Goal: Task Accomplishment & Management: Complete application form

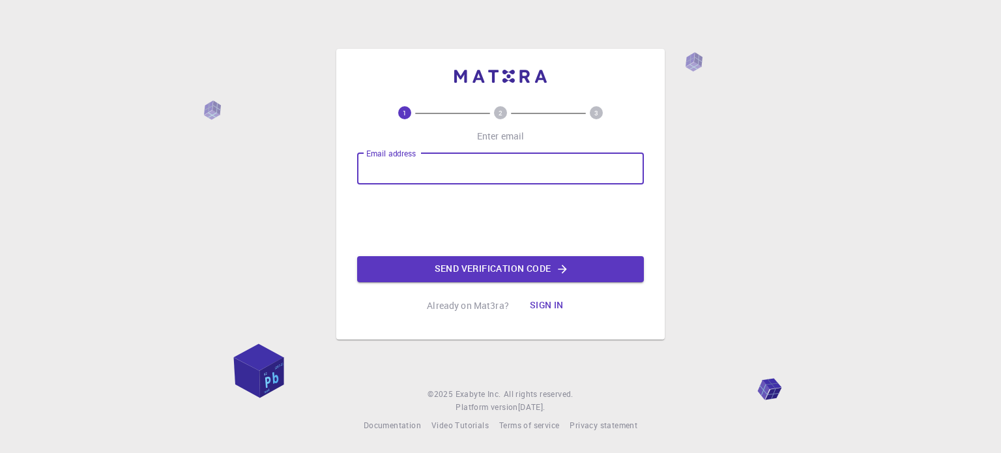
type input "[EMAIL_ADDRESS][DOMAIN_NAME]"
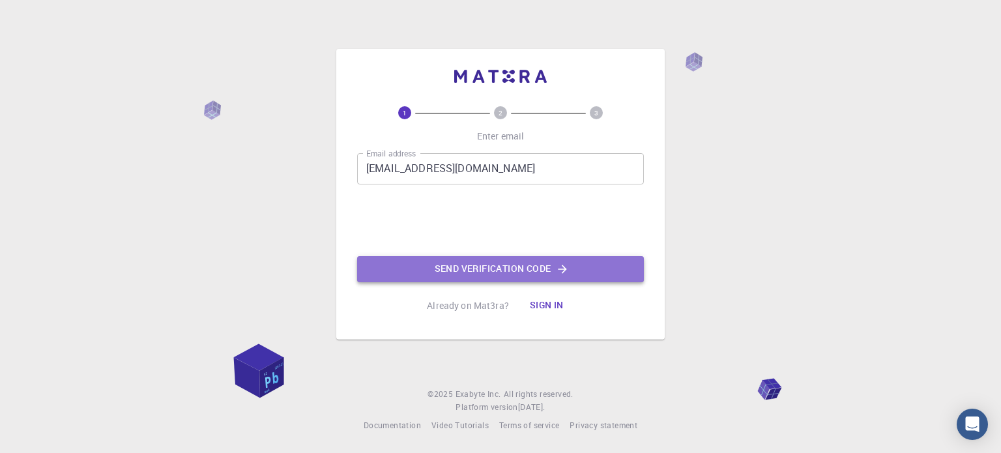
click at [478, 269] on button "Send verification code" at bounding box center [500, 269] width 287 height 26
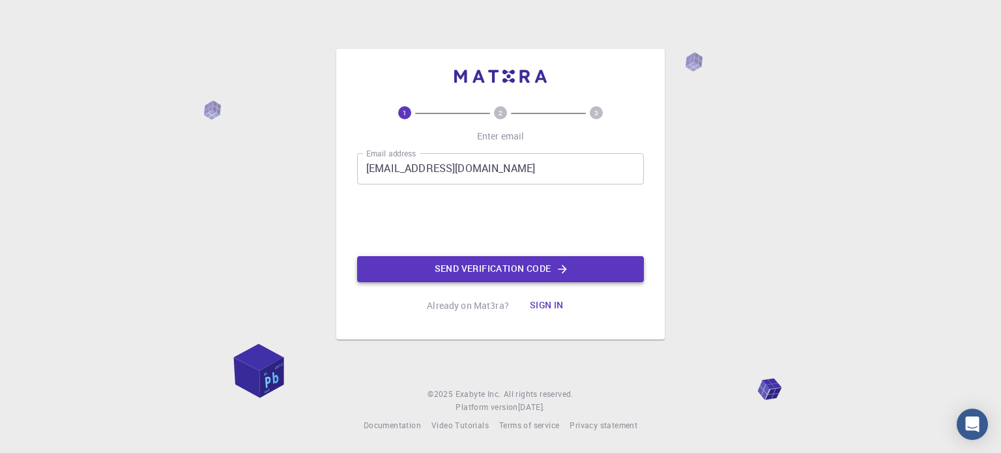
click at [478, 268] on button "Send verification code" at bounding box center [500, 269] width 287 height 26
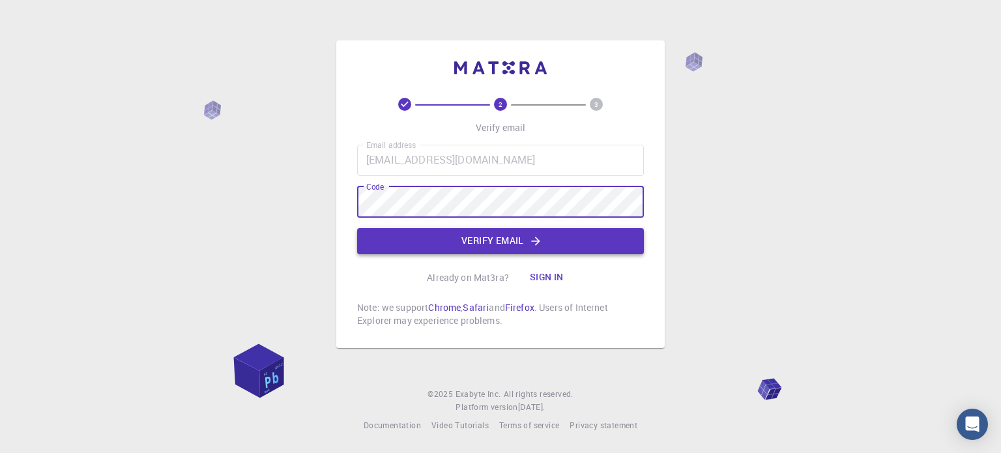
click at [458, 249] on button "Verify email" at bounding box center [500, 241] width 287 height 26
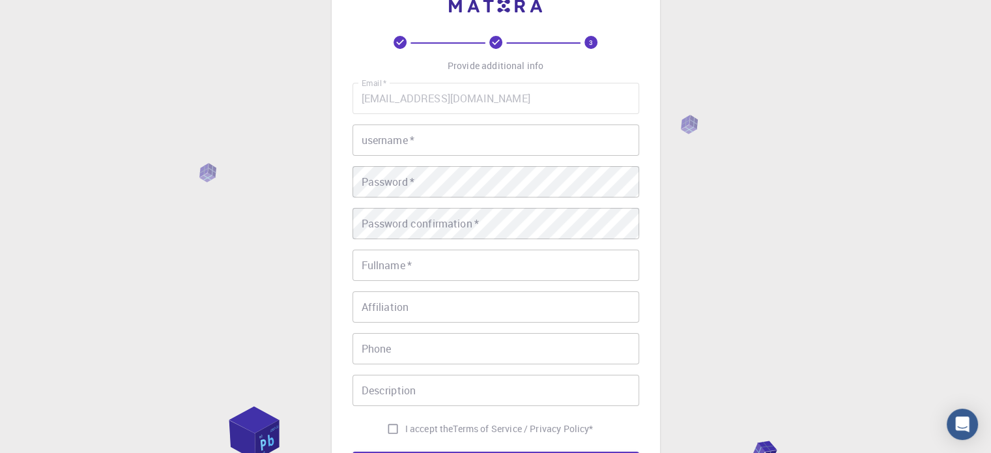
scroll to position [65, 0]
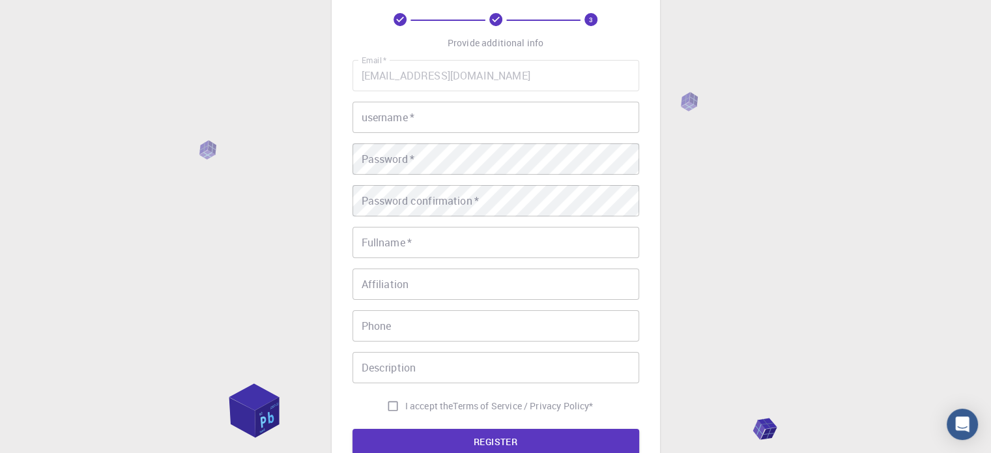
click at [460, 119] on input "username   *" at bounding box center [495, 117] width 287 height 31
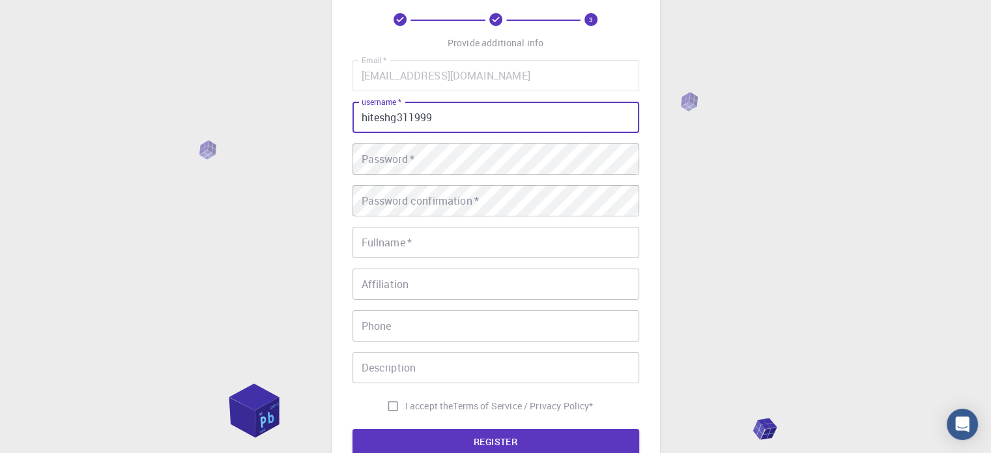
type input "hiteshg311999"
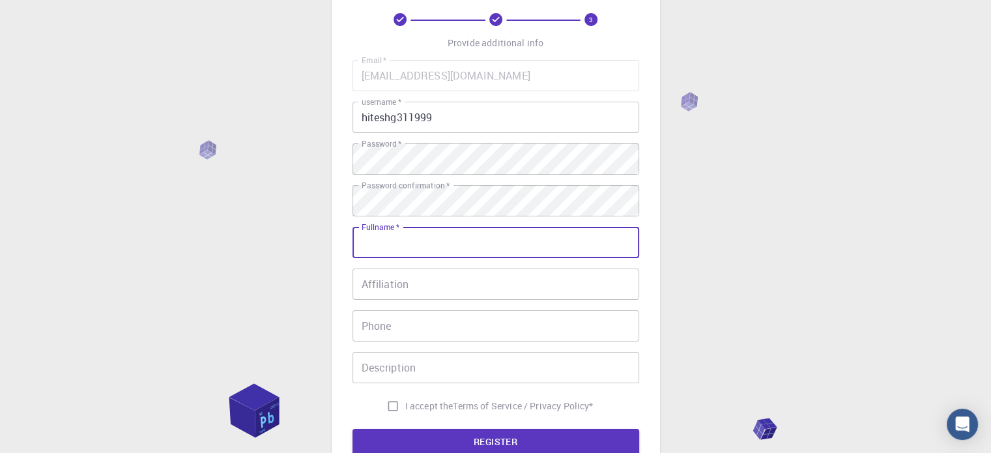
click at [437, 238] on input "Fullname   *" at bounding box center [495, 242] width 287 height 31
type input "[PERSON_NAME]"
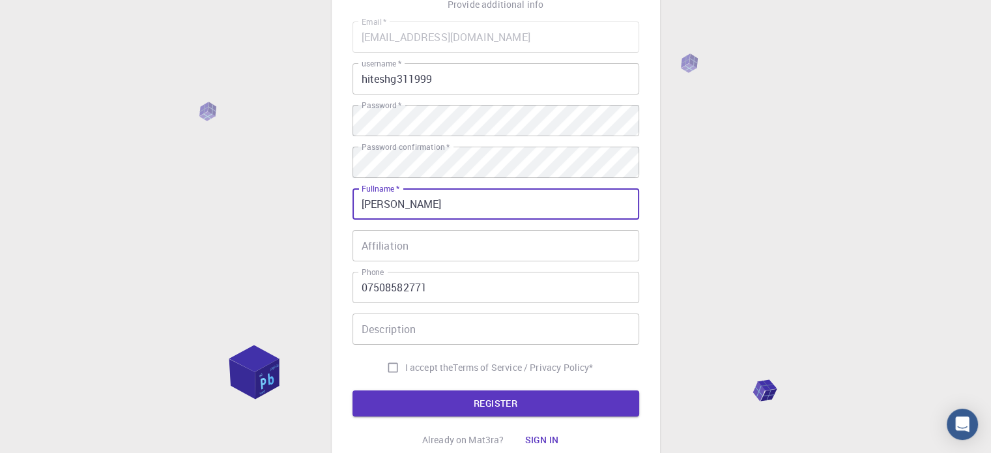
scroll to position [210, 0]
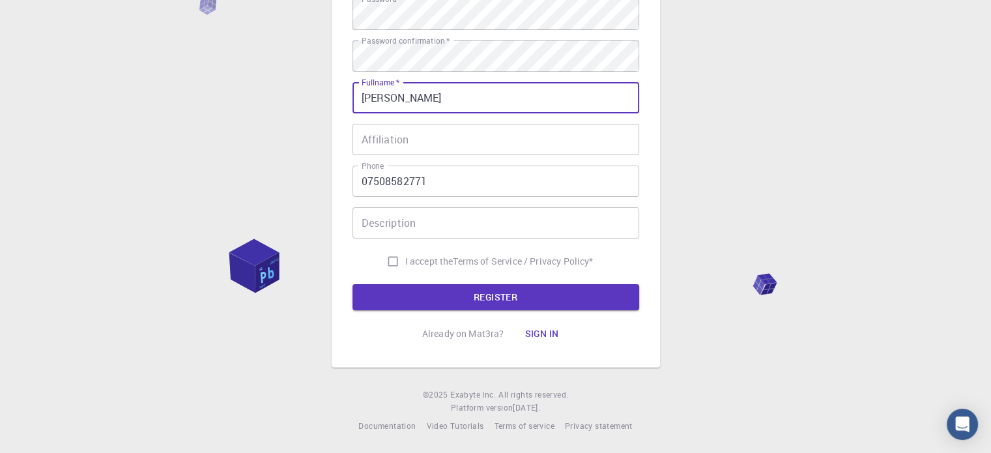
click at [367, 182] on input "07508582771" at bounding box center [495, 180] width 287 height 31
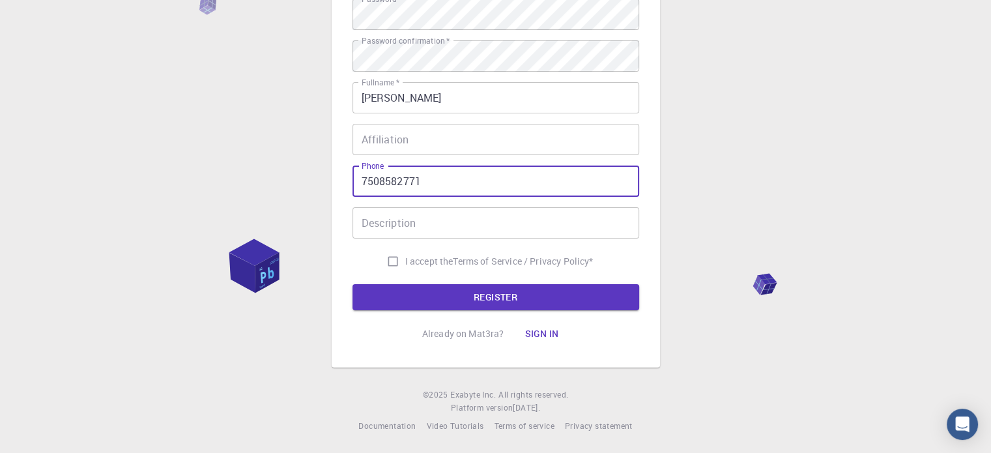
type input "7508582771"
click at [393, 223] on input "Description" at bounding box center [495, 222] width 287 height 31
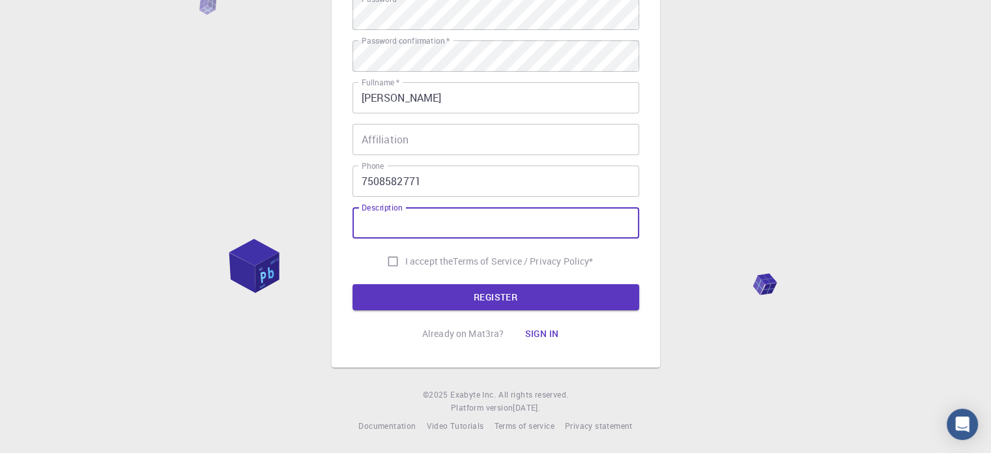
click at [386, 260] on input "I accept the Terms of Service / Privacy Policy *" at bounding box center [392, 261] width 25 height 25
checkbox input "true"
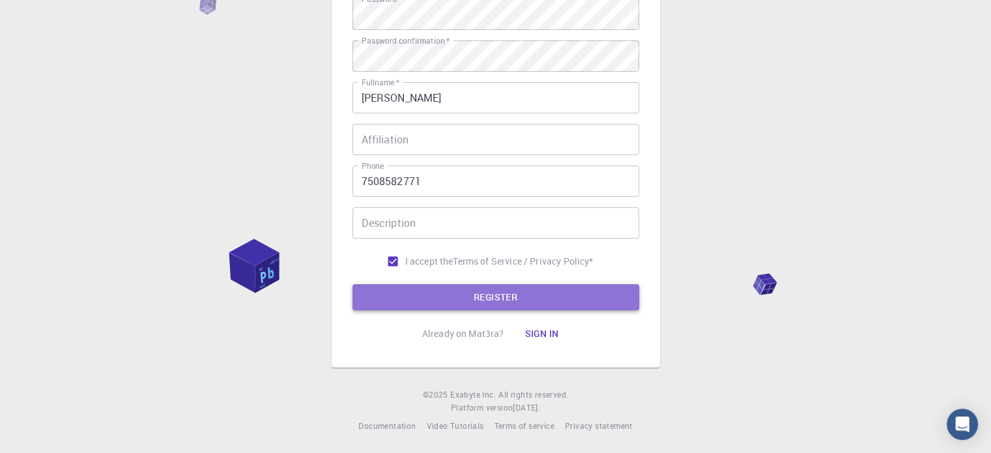
click at [440, 291] on button "REGISTER" at bounding box center [495, 297] width 287 height 26
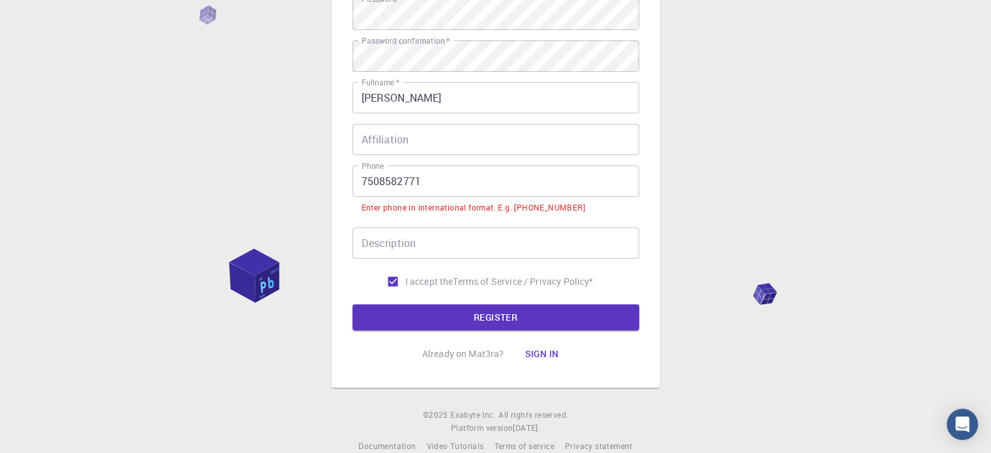
click at [440, 184] on input "7508582771" at bounding box center [495, 180] width 287 height 31
click at [672, 207] on div "3 Provide additional info Email   * [EMAIL_ADDRESS][DOMAIN_NAME] Email   * user…" at bounding box center [495, 131] width 991 height 683
click at [360, 179] on input "7508582771" at bounding box center [495, 180] width 287 height 31
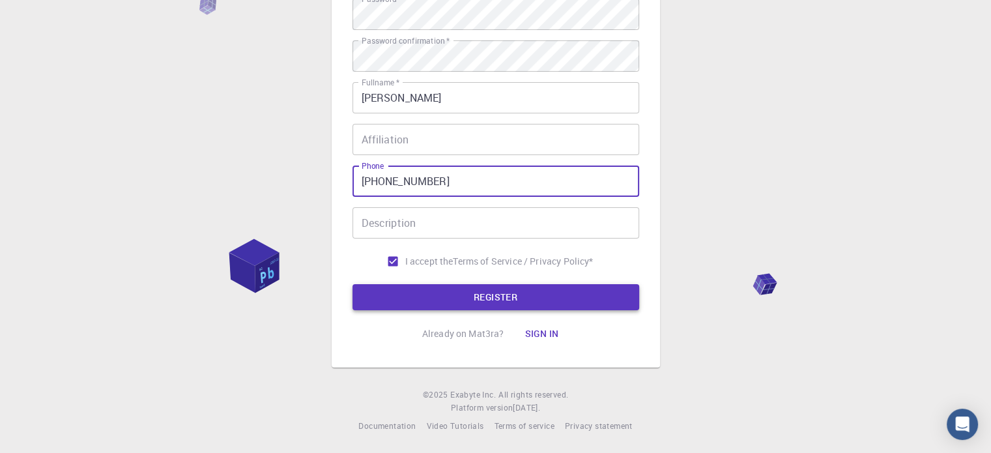
type input "[PHONE_NUMBER]"
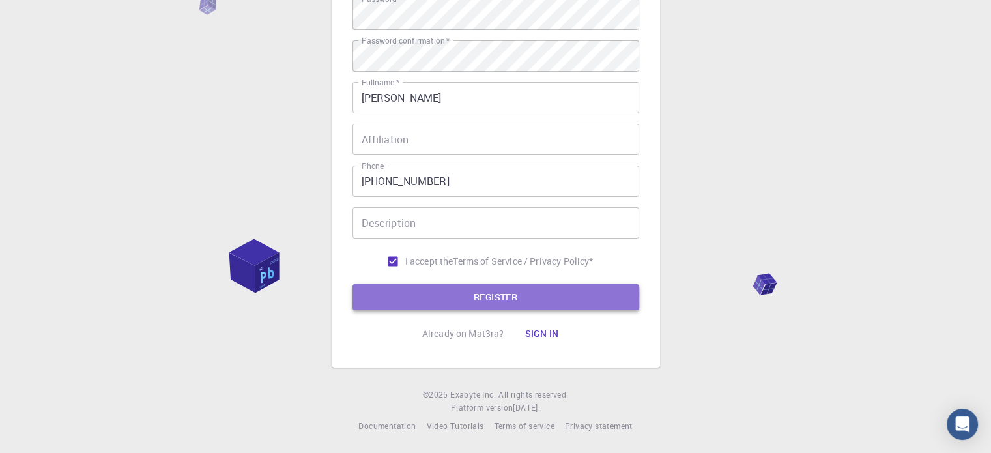
click at [461, 300] on button "REGISTER" at bounding box center [495, 297] width 287 height 26
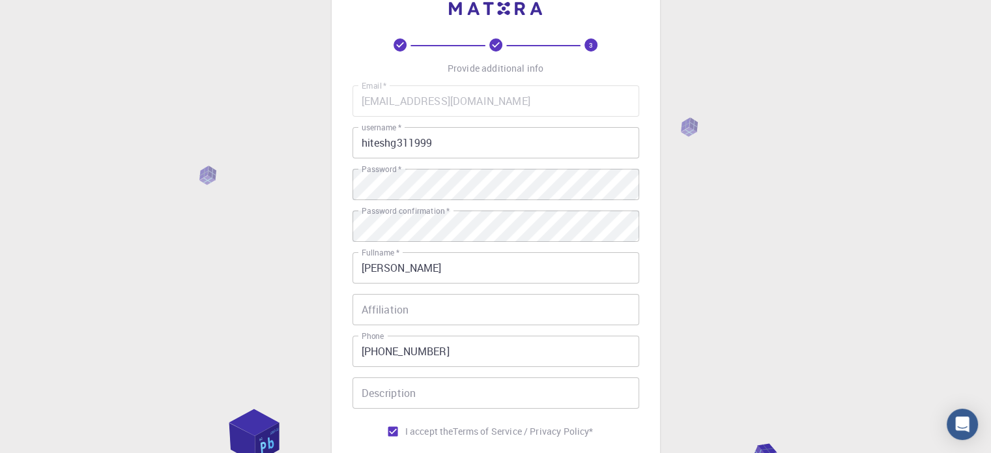
scroll to position [0, 0]
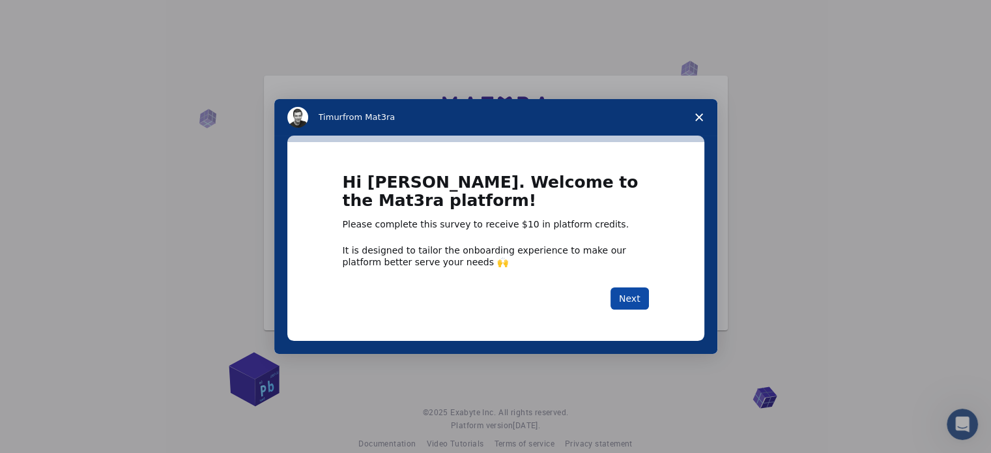
click at [626, 298] on button "Next" at bounding box center [629, 298] width 38 height 22
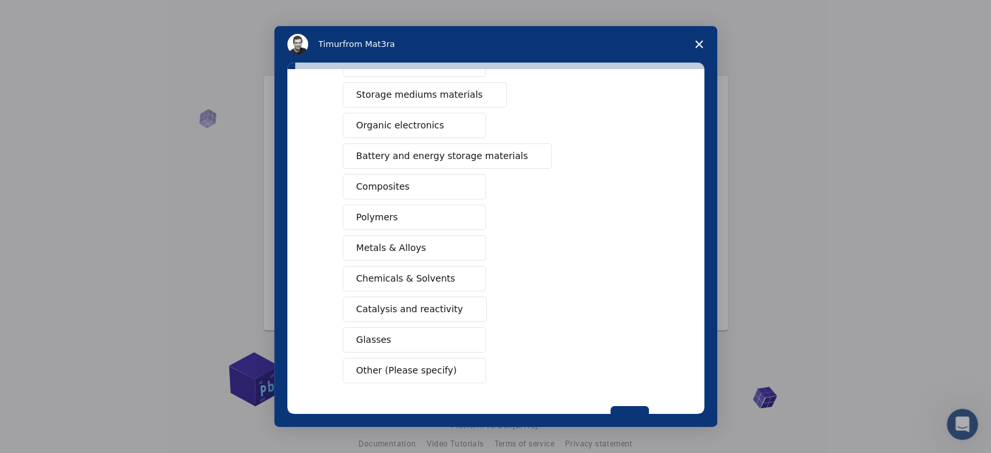
scroll to position [172, 0]
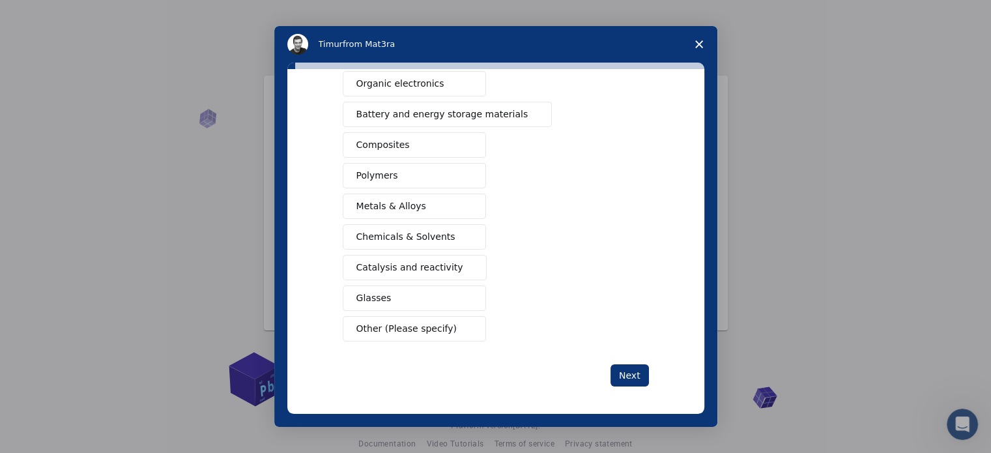
click at [694, 45] on span "Close survey" at bounding box center [699, 44] width 36 height 36
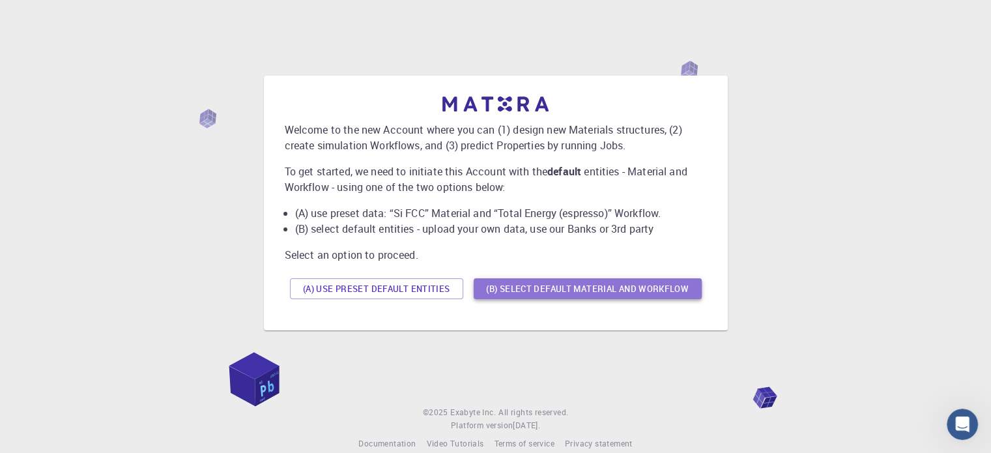
click at [529, 292] on button "(B) Select default material and workflow" at bounding box center [588, 288] width 228 height 21
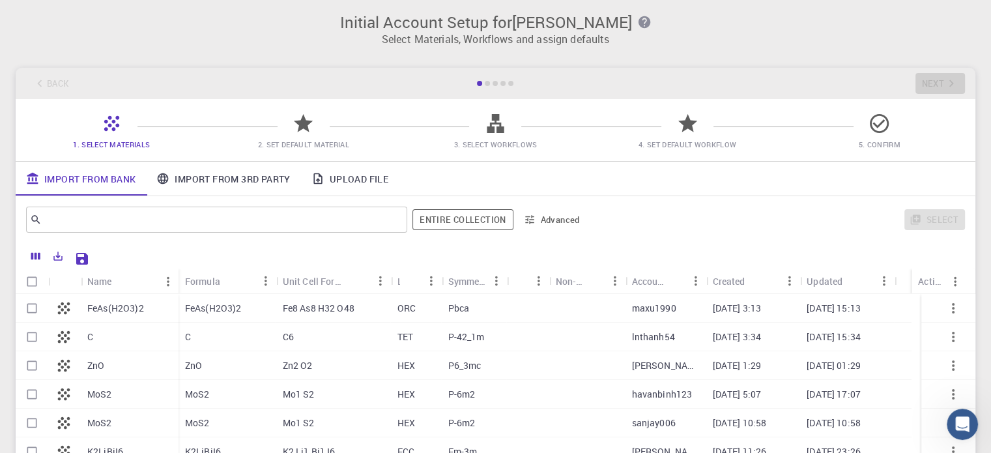
scroll to position [0, 0]
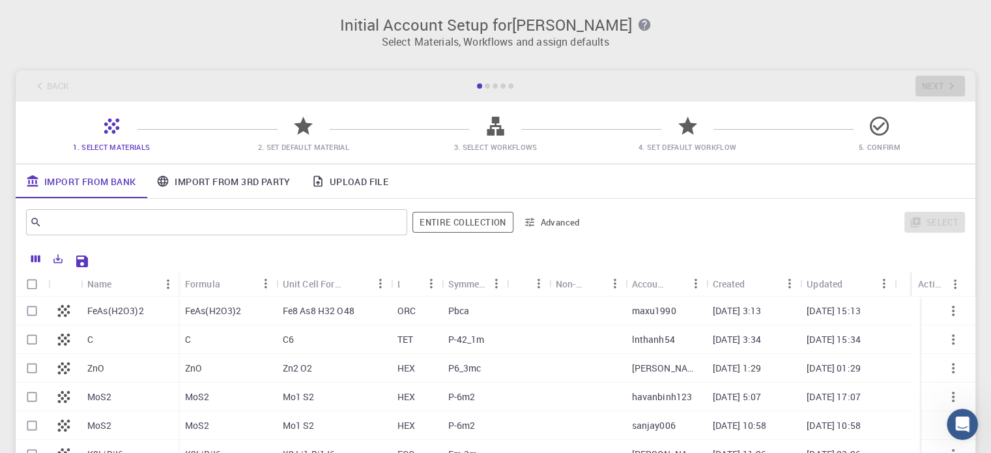
click at [40, 86] on div "Back Next" at bounding box center [496, 85] width 960 height 31
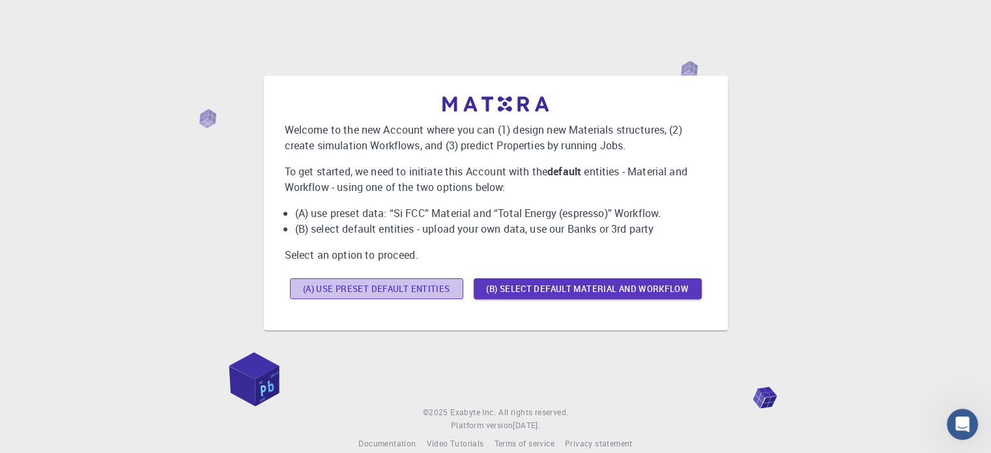
click at [422, 291] on button "(A) Use preset default entities" at bounding box center [376, 288] width 173 height 21
